Goal: Information Seeking & Learning: Learn about a topic

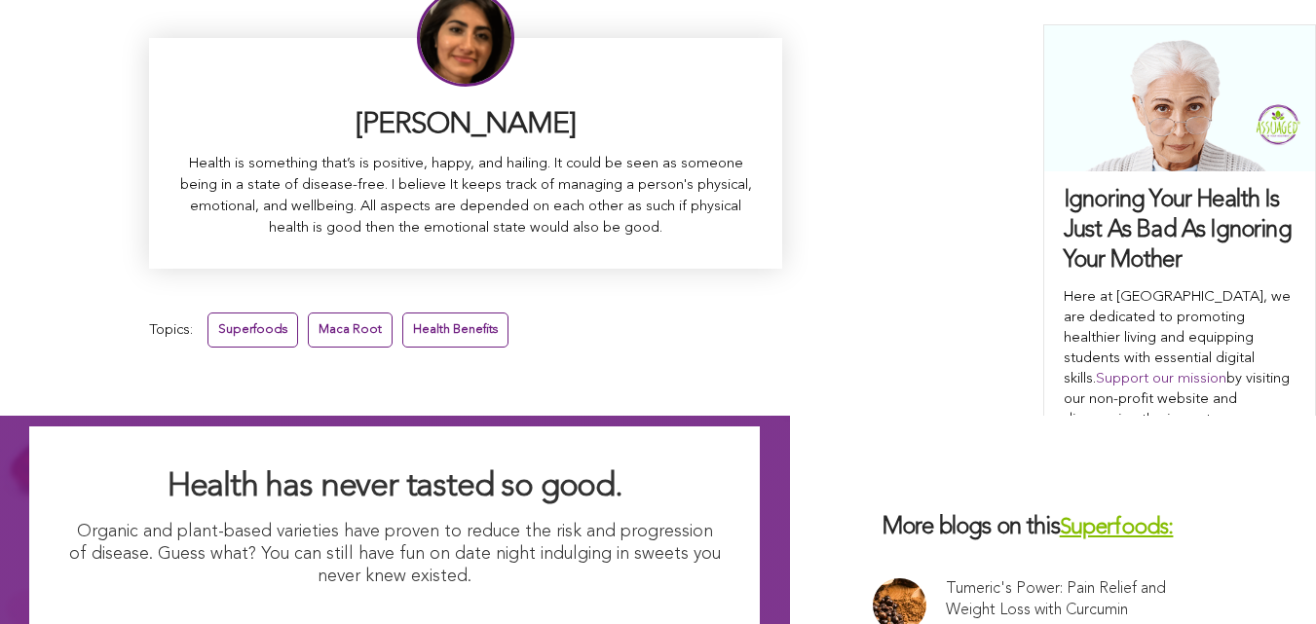
scroll to position [11718, 0]
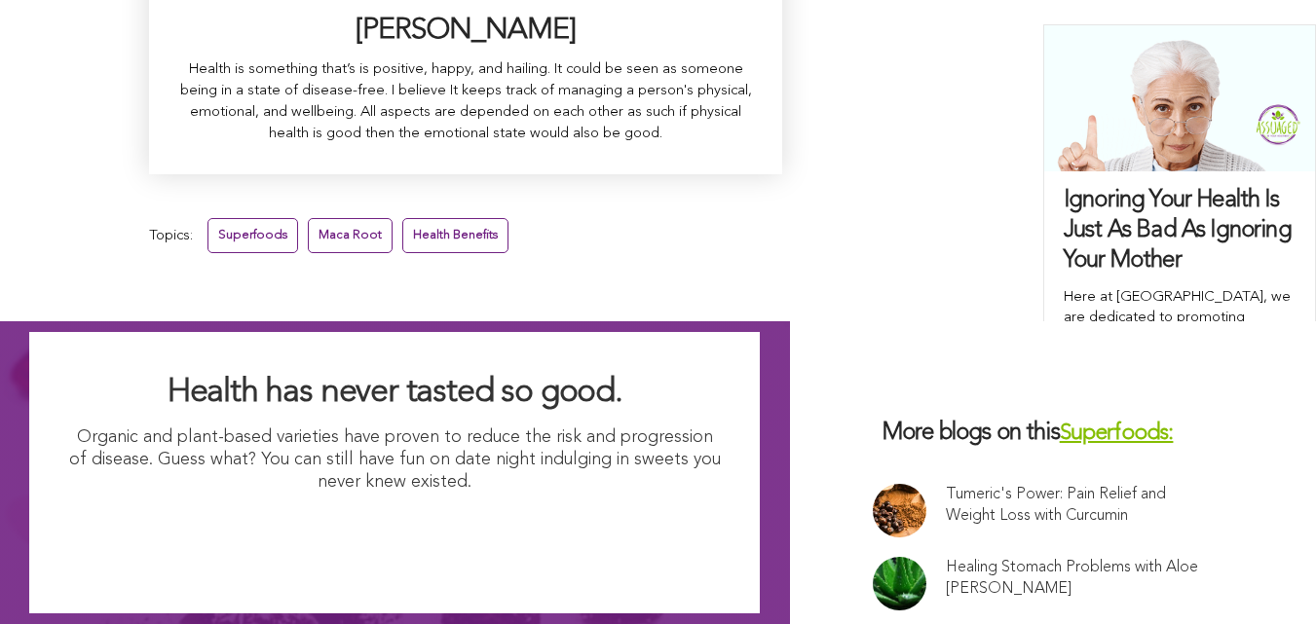
click at [207, 252] on link "Superfoods" at bounding box center [252, 235] width 91 height 34
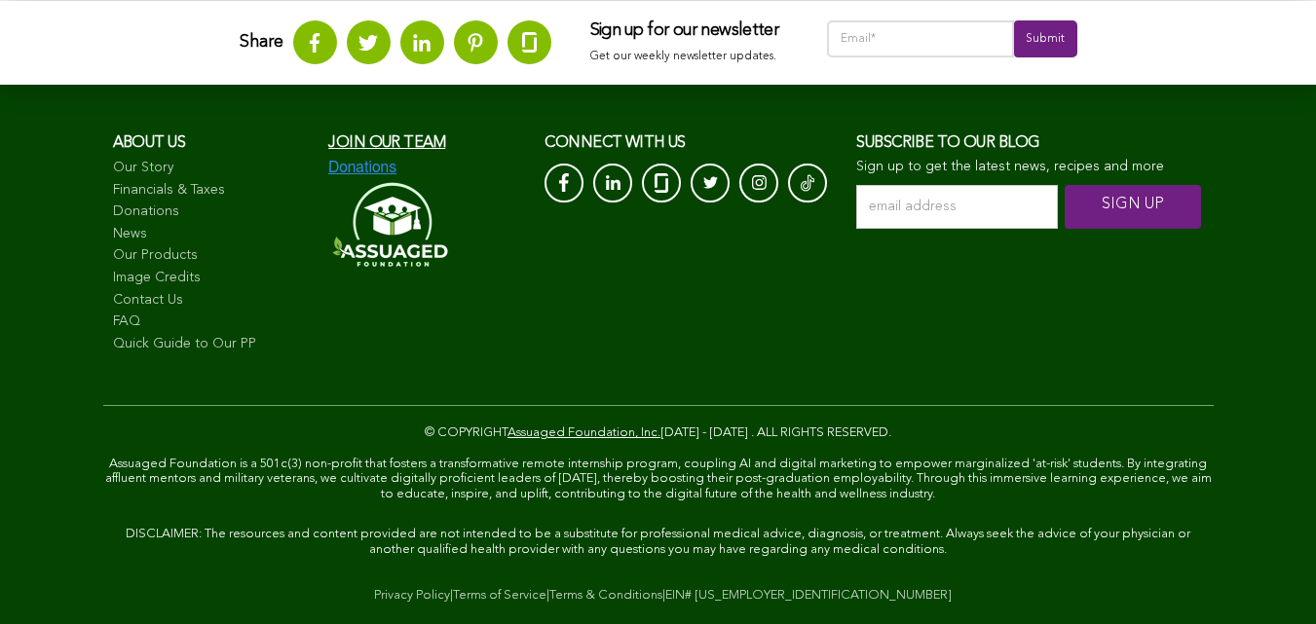
scroll to position [3196, 0]
click at [665, 602] on link "EIN# [US_EMPLOYER_IDENTIFICATION_NUMBER]" at bounding box center [808, 595] width 286 height 13
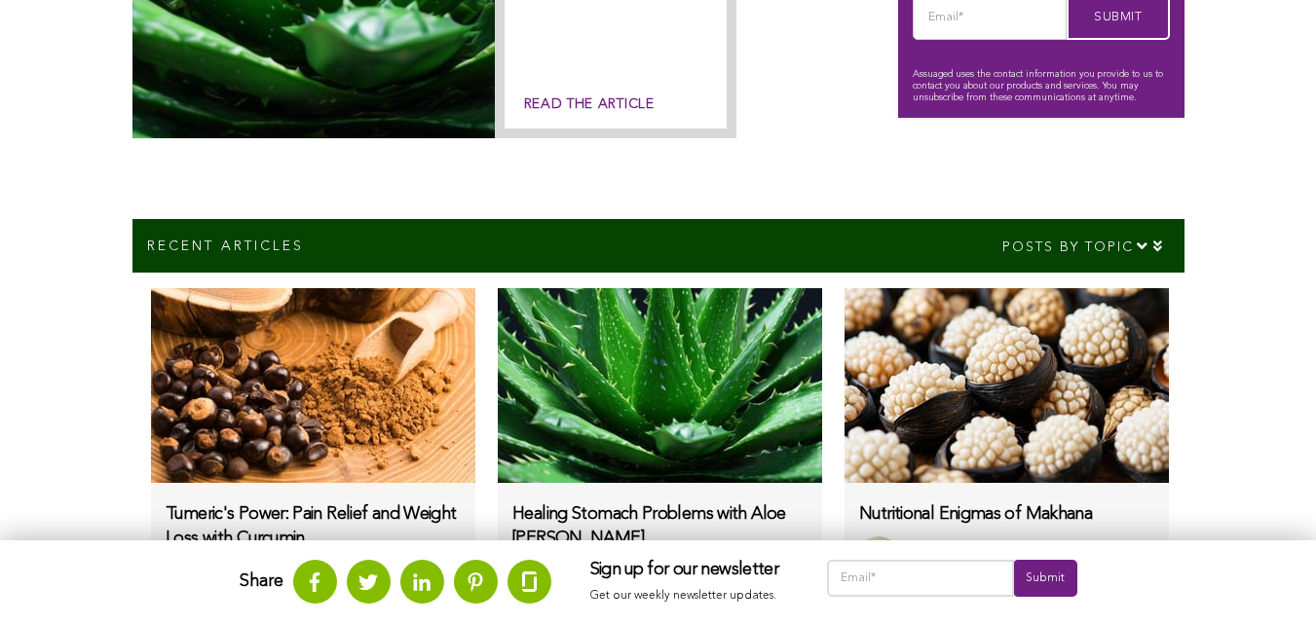
scroll to position [1062, 0]
